Goal: Find specific page/section: Find specific page/section

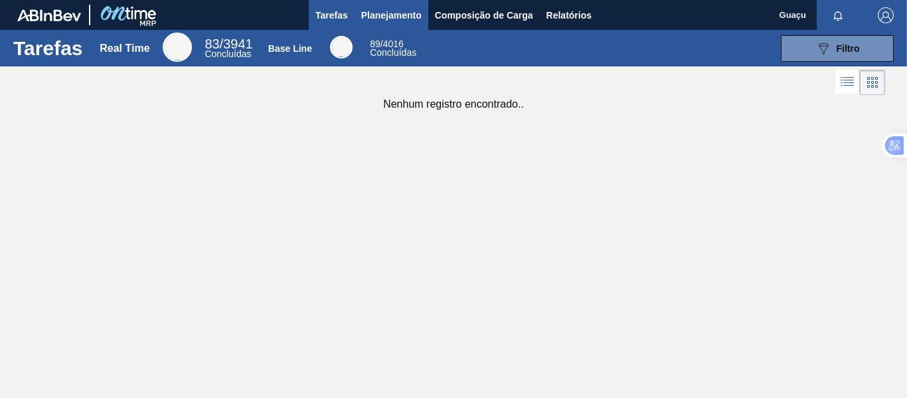
click at [394, 11] on span "Planejamento" at bounding box center [391, 15] width 60 height 16
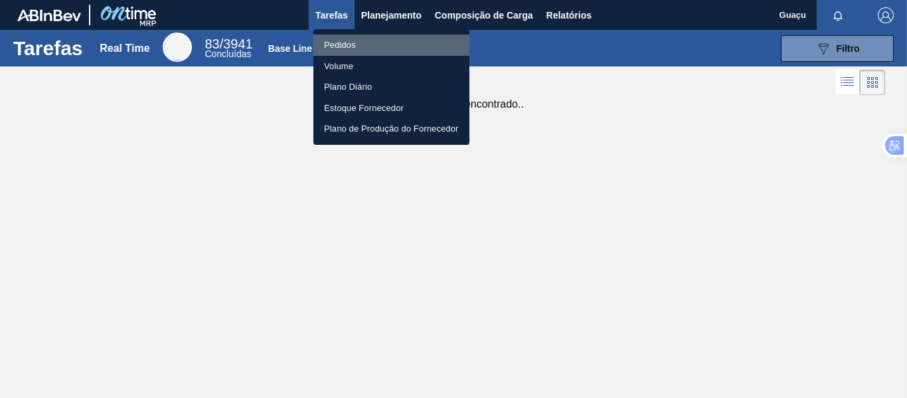
click at [365, 41] on li "Pedidos" at bounding box center [391, 45] width 156 height 21
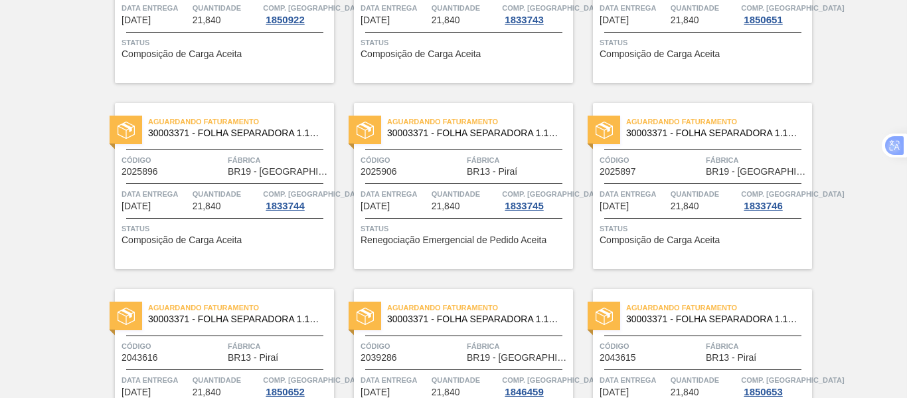
scroll to position [58, 0]
